Goal: Task Accomplishment & Management: Manage account settings

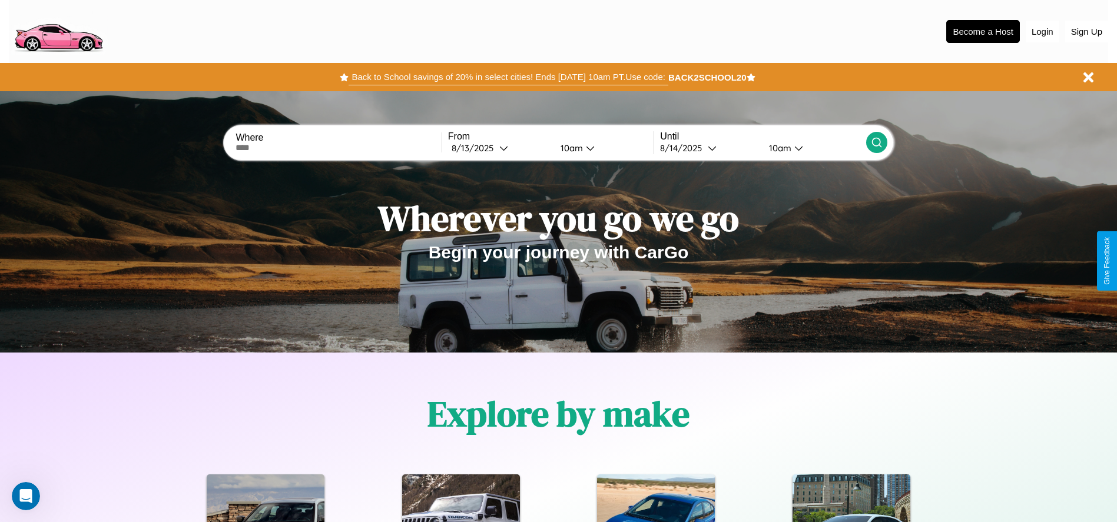
click at [508, 77] on button "Back to School savings of 20% in select cities! Ends [DATE] 10am PT. Use code:" at bounding box center [508, 77] width 319 height 16
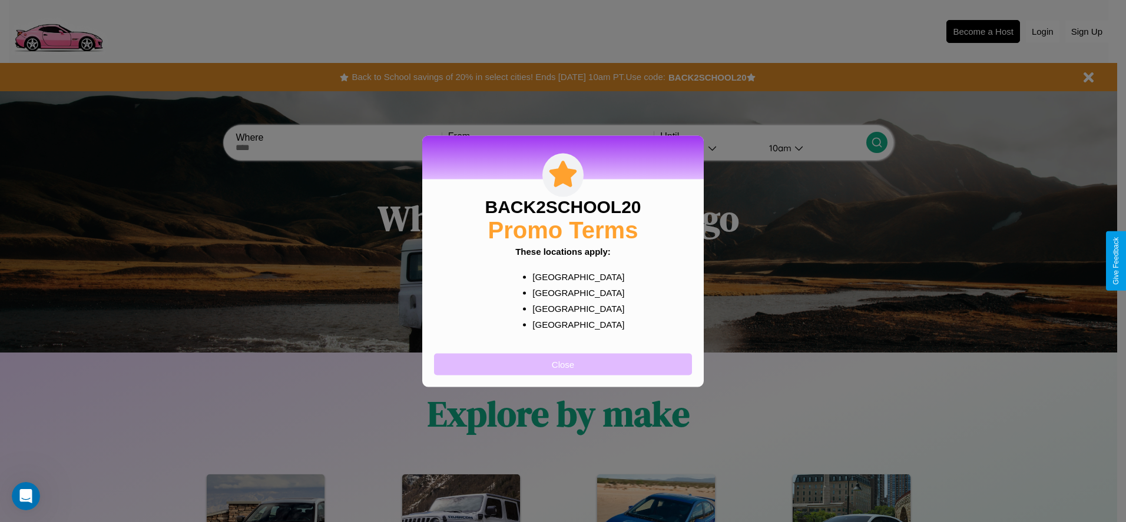
click at [563, 364] on button "Close" at bounding box center [563, 364] width 258 height 22
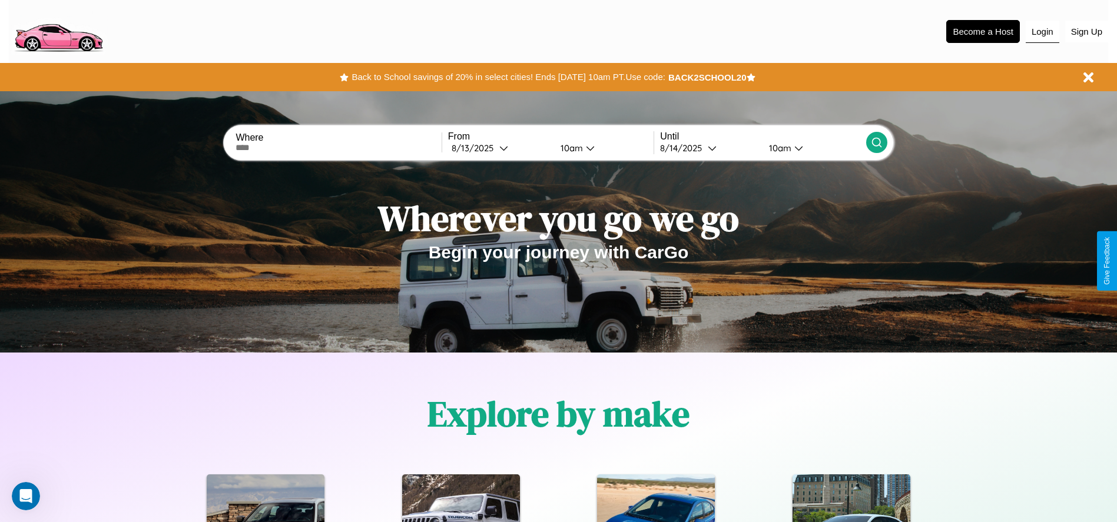
click at [1042, 31] on button "Login" at bounding box center [1043, 32] width 34 height 22
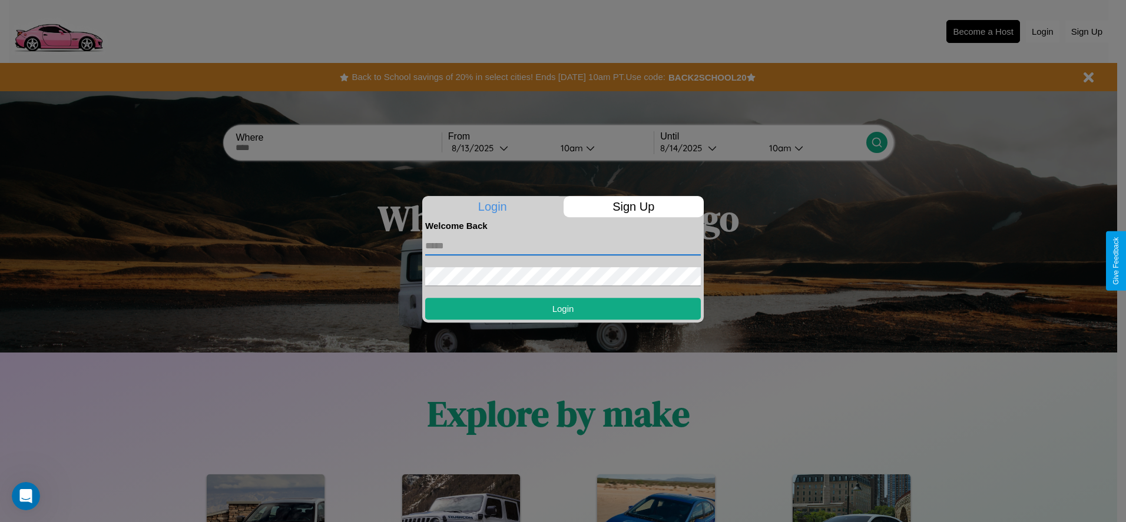
click at [563, 245] on input "text" at bounding box center [563, 246] width 276 height 19
type input "**********"
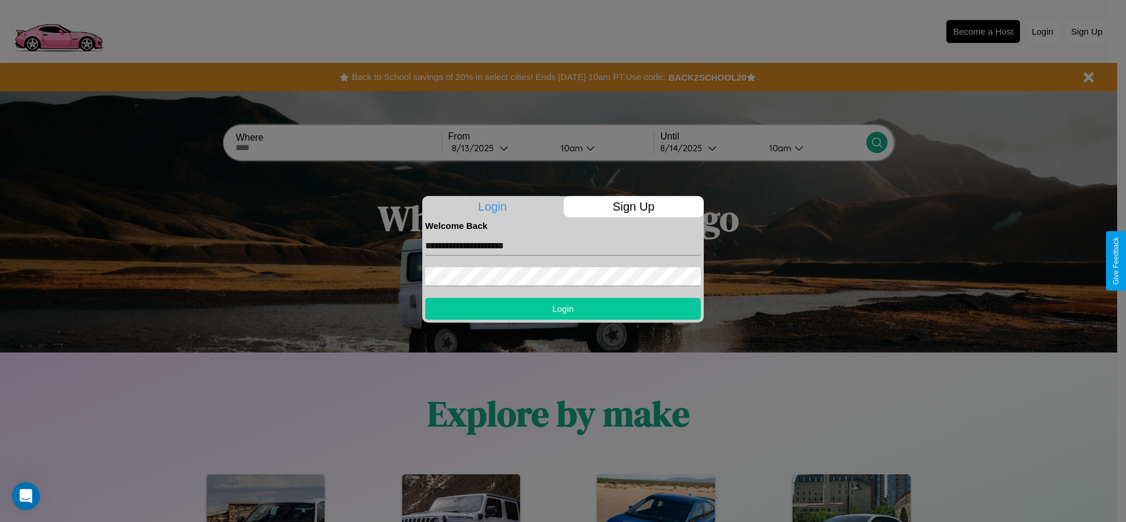
click at [563, 308] on button "Login" at bounding box center [563, 309] width 276 height 22
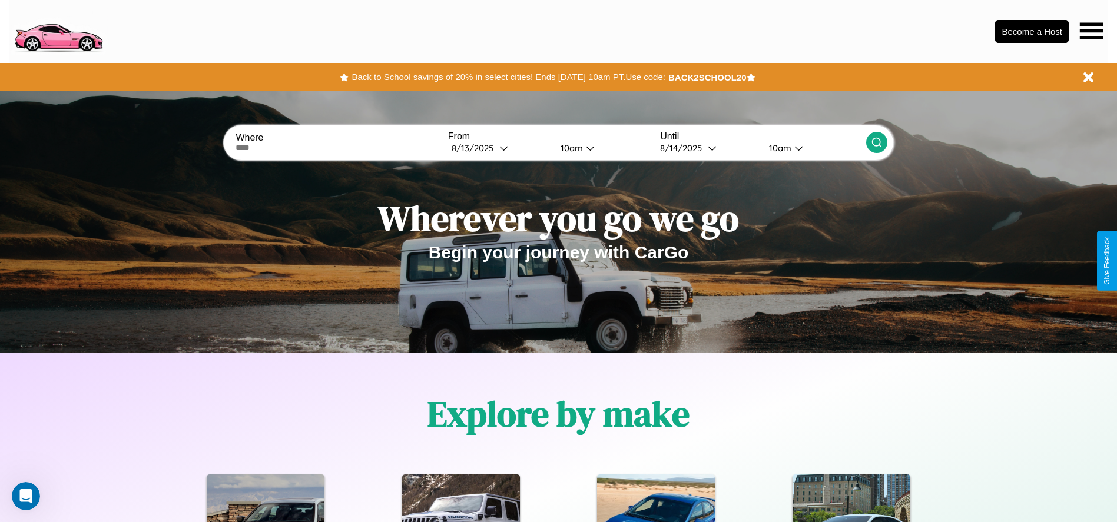
click at [1091, 31] on icon at bounding box center [1091, 30] width 23 height 16
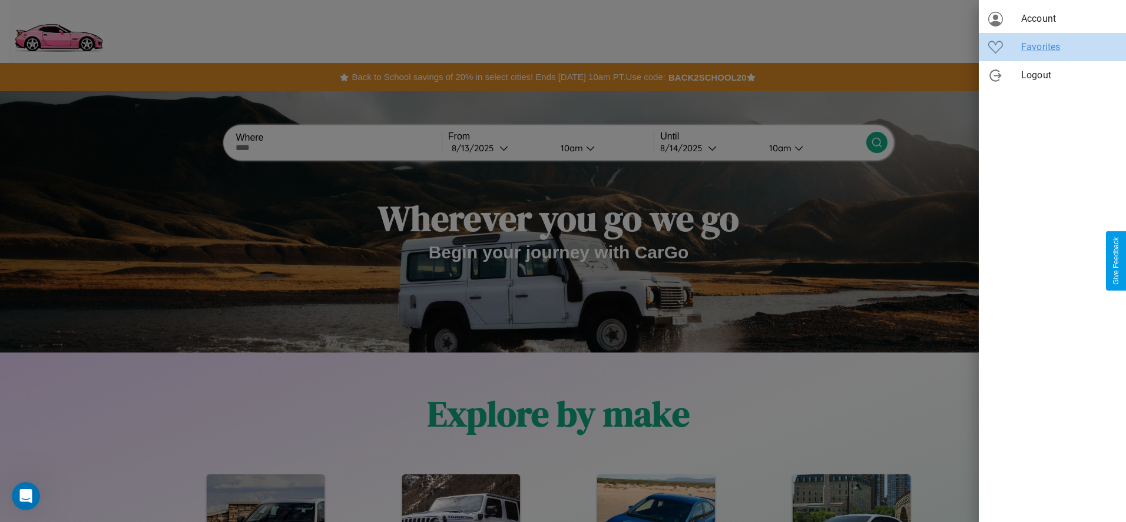
click at [1052, 47] on span "Favorites" at bounding box center [1068, 47] width 95 height 14
